Goal: Book appointment/travel/reservation

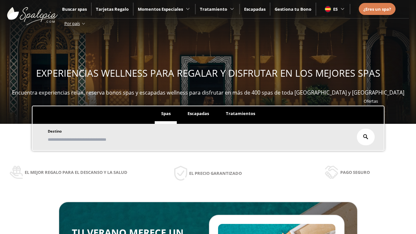
scroll to position [110, 0]
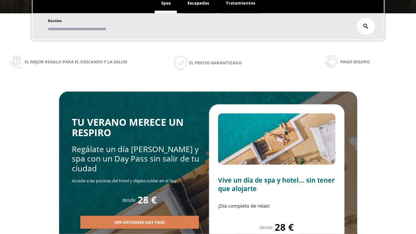
click at [198, 3] on span "Escapadas" at bounding box center [197, 3] width 21 height 6
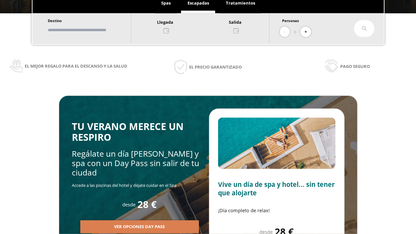
click at [92, 30] on input "text" at bounding box center [86, 29] width 81 height 11
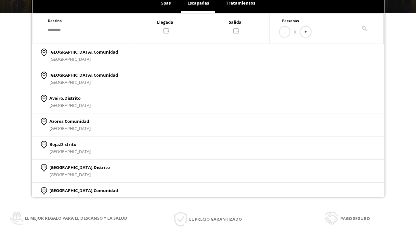
click at [207, 26] on div at bounding box center [200, 26] width 138 height 16
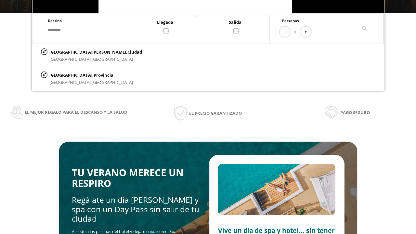
scroll to position [0, 0]
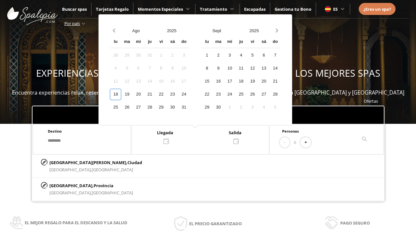
click at [144, 94] on div "20" at bounding box center [138, 94] width 11 height 11
click at [155, 94] on div "21" at bounding box center [149, 94] width 11 height 11
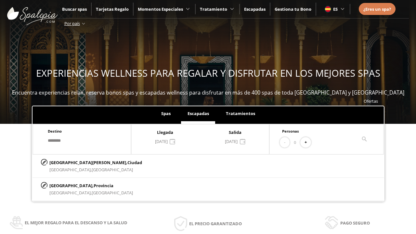
click at [308, 142] on button "+" at bounding box center [305, 142] width 11 height 11
click at [82, 162] on p "[GEOGRAPHIC_DATA][PERSON_NAME], [GEOGRAPHIC_DATA]" at bounding box center [95, 162] width 93 height 7
type input "**********"
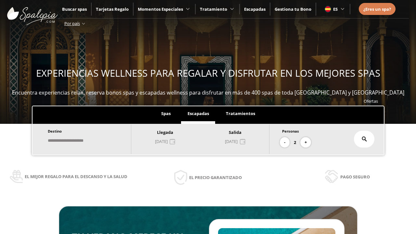
click at [364, 139] on icon at bounding box center [364, 138] width 5 height 5
